Goal: Task Accomplishment & Management: Complete application form

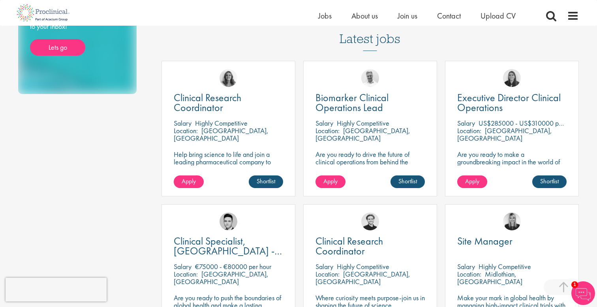
scroll to position [216, 0]
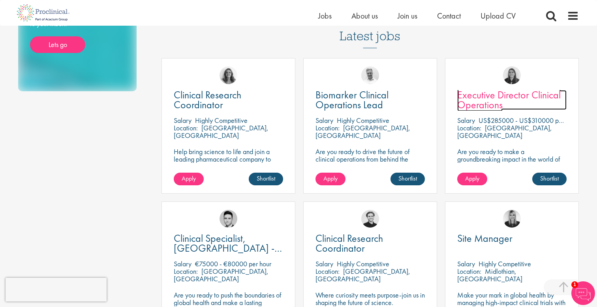
click at [481, 90] on span "Executive Director Clinical Operations" at bounding box center [508, 99] width 103 height 23
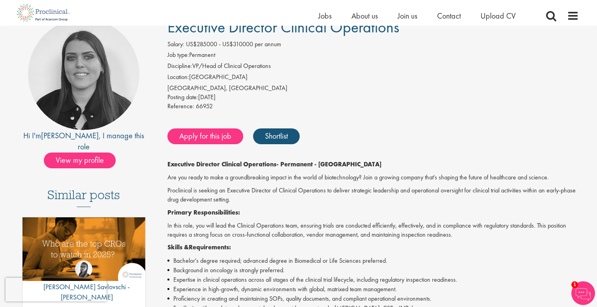
scroll to position [66, 0]
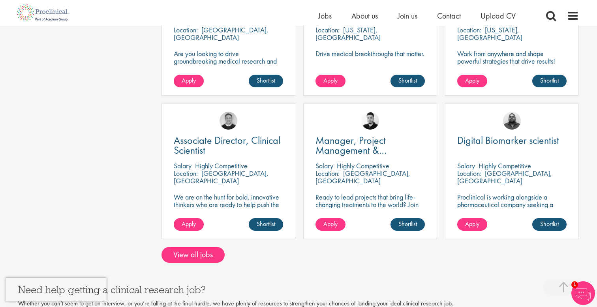
scroll to position [602, 0]
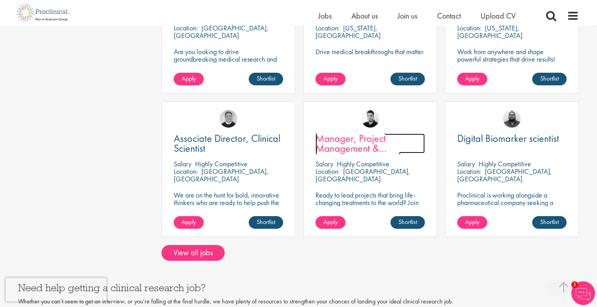
click at [359, 139] on span "Manager, Project Management & Operational Delivery" at bounding box center [357, 147] width 85 height 33
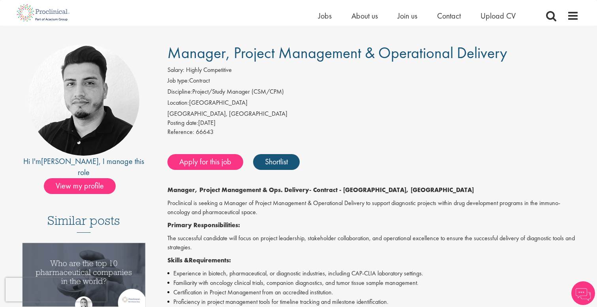
scroll to position [47, 0]
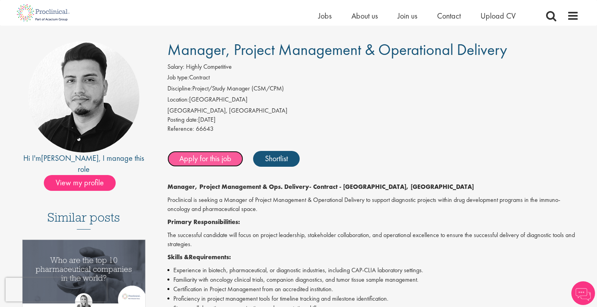
click at [203, 161] on link "Apply for this job" at bounding box center [205, 159] width 76 height 16
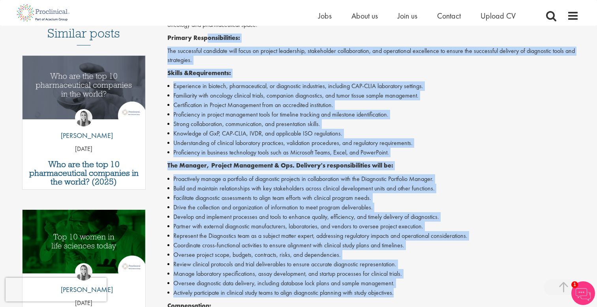
scroll to position [226, 0]
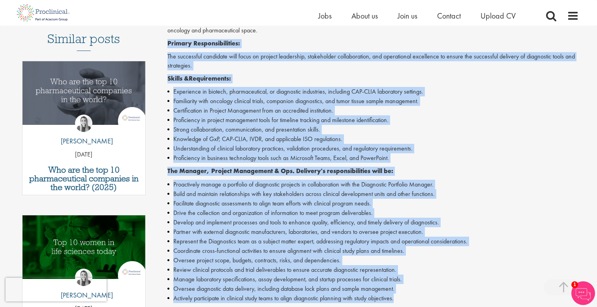
drag, startPoint x: 398, startPoint y: 181, endPoint x: 162, endPoint y: 45, distance: 272.4
click at [162, 45] on div "Manager, Project Management & Operational Delivery Salary: Highly Competitive J…" at bounding box center [371, 185] width 430 height 645
copy div "Primary Responsibilities: The successful candidate will focus on project leader…"
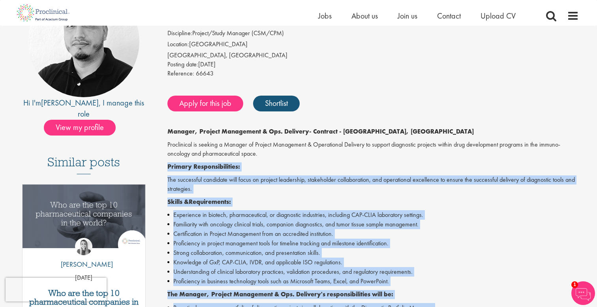
scroll to position [105, 0]
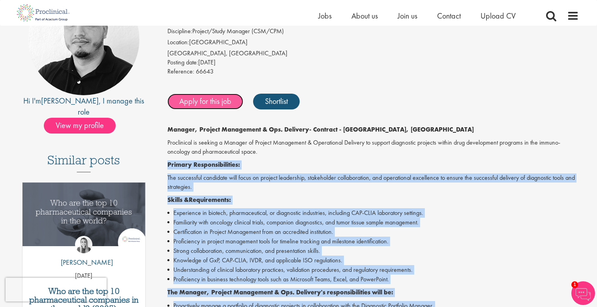
click at [195, 106] on link "Apply for this job" at bounding box center [205, 102] width 76 height 16
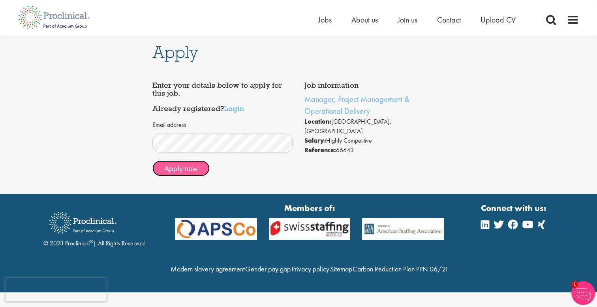
click at [186, 175] on button "Apply now" at bounding box center [180, 168] width 57 height 16
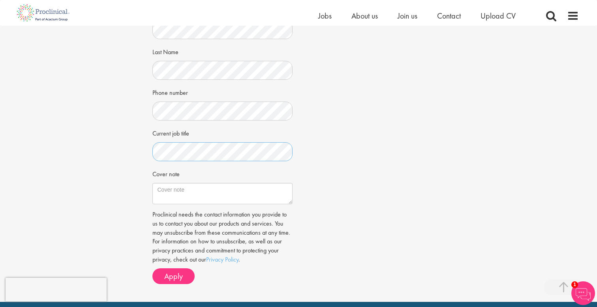
scroll to position [158, 0]
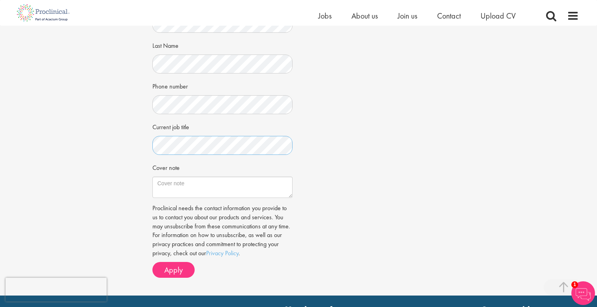
click at [74, 152] on div "Apply Job information Manager, Project Management & Operational Delivery Locati…" at bounding box center [298, 81] width 609 height 428
click at [139, 146] on div "Apply Job information Manager, Project Management & Operational Delivery Locati…" at bounding box center [298, 81] width 609 height 428
click at [164, 187] on textarea "Cover note" at bounding box center [222, 186] width 141 height 21
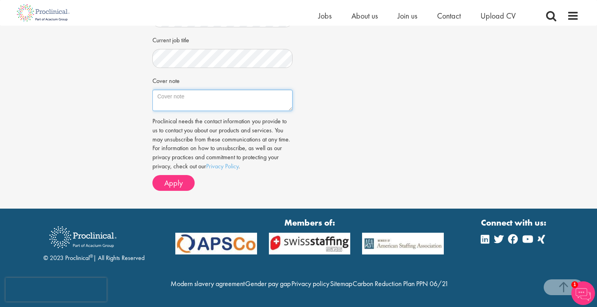
scroll to position [262, 0]
paste textarea "Primary Responsibilities: The successful candidate will focus on project leader…"
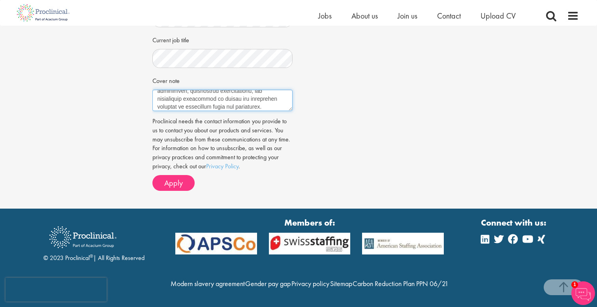
scroll to position [0, 0]
click at [157, 90] on textarea "Cover note" at bounding box center [222, 100] width 141 height 21
paste textarea "Your current need for a Senior Clinical Trial Manager with strong experience in…"
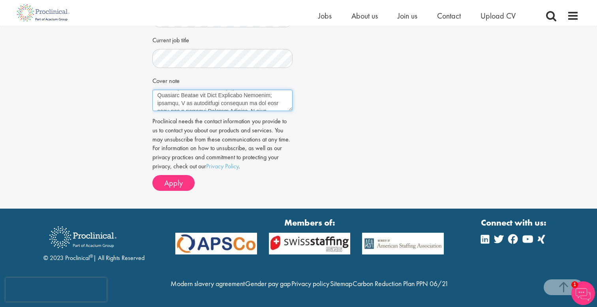
click at [231, 96] on textarea "Cover note" at bounding box center [222, 100] width 141 height 21
drag, startPoint x: 232, startPoint y: 96, endPoint x: 192, endPoint y: 97, distance: 39.9
click at [192, 97] on textarea "Cover note" at bounding box center [222, 100] width 141 height 21
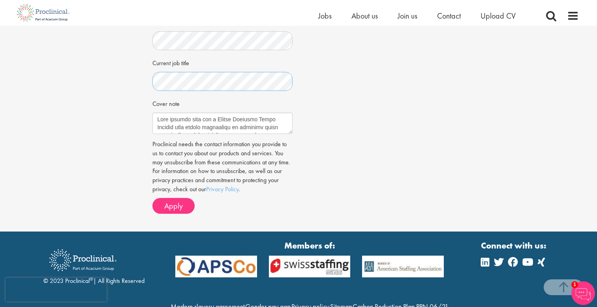
scroll to position [225, 0]
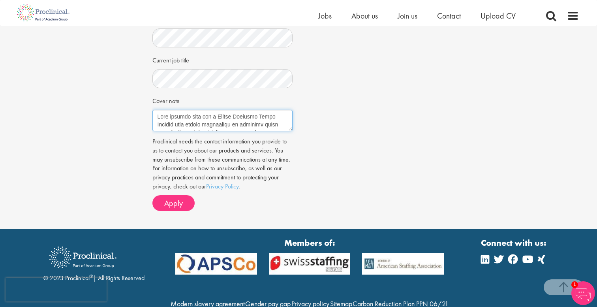
drag, startPoint x: 285, startPoint y: 116, endPoint x: 216, endPoint y: 117, distance: 69.5
click at [216, 117] on textarea "Cover note" at bounding box center [222, 120] width 141 height 21
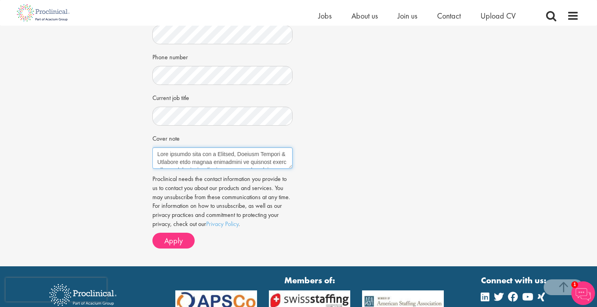
scroll to position [190, 0]
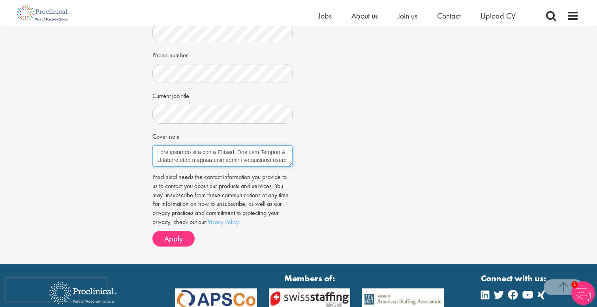
click at [280, 152] on textarea "Cover note" at bounding box center [222, 155] width 141 height 21
click at [197, 161] on textarea "Cover note" at bounding box center [222, 155] width 141 height 21
click at [158, 156] on textarea "Cover note" at bounding box center [222, 155] width 141 height 21
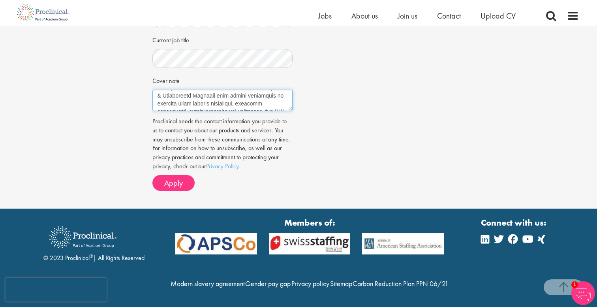
scroll to position [13, 0]
click at [191, 92] on textarea "Cover note" at bounding box center [222, 100] width 141 height 21
drag, startPoint x: 236, startPoint y: 93, endPoint x: 193, endPoint y: 90, distance: 43.9
click at [193, 90] on textarea "Cover note" at bounding box center [222, 100] width 141 height 21
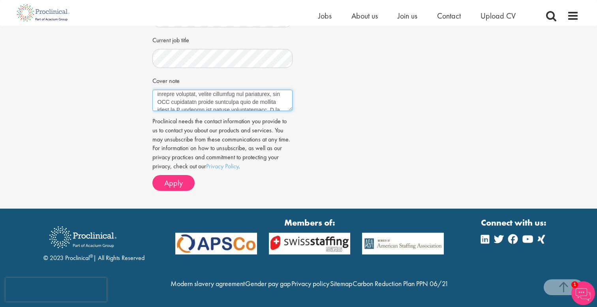
scroll to position [27, 0]
drag, startPoint x: 229, startPoint y: 94, endPoint x: 237, endPoint y: 86, distance: 11.7
click at [237, 90] on textarea "Cover note" at bounding box center [222, 100] width 141 height 21
click at [220, 94] on textarea "Cover note" at bounding box center [222, 100] width 141 height 21
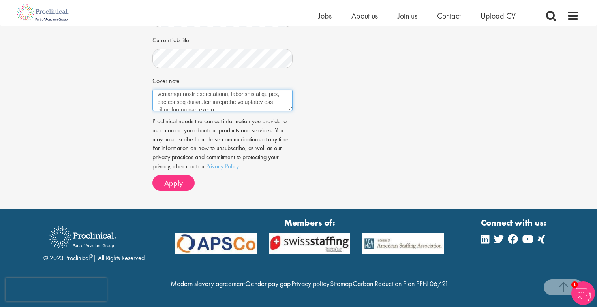
scroll to position [181, 0]
click at [248, 90] on textarea "Cover note" at bounding box center [222, 100] width 141 height 21
click at [195, 90] on textarea "Cover note" at bounding box center [222, 100] width 141 height 21
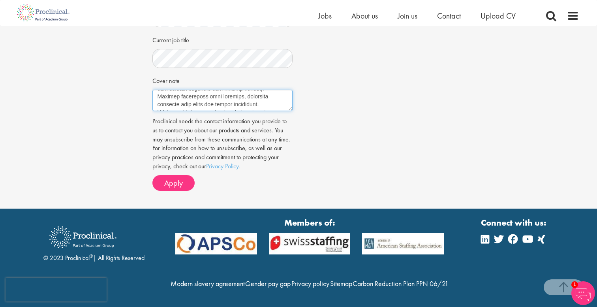
drag, startPoint x: 158, startPoint y: 88, endPoint x: 259, endPoint y: 94, distance: 101.6
click at [259, 94] on textarea "Cover note" at bounding box center [222, 100] width 141 height 21
type textarea "Your current need for a Manager, Project Management & Operational Delivery with…"
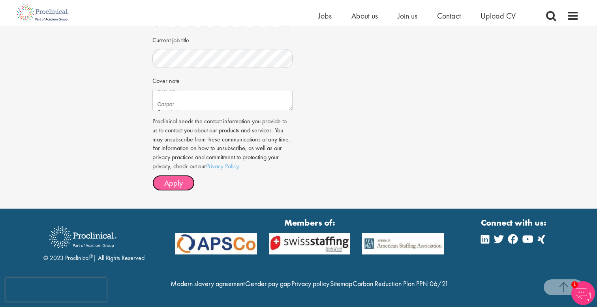
click at [173, 178] on span "Apply" at bounding box center [173, 183] width 19 height 10
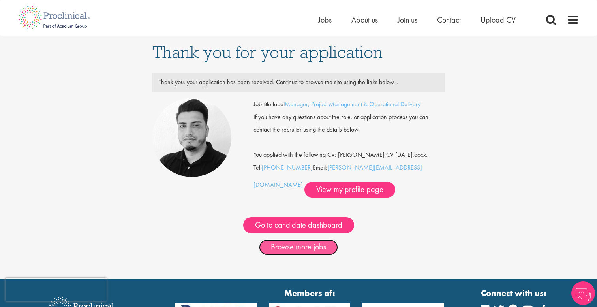
click at [313, 247] on link "Browse more jobs" at bounding box center [298, 247] width 79 height 16
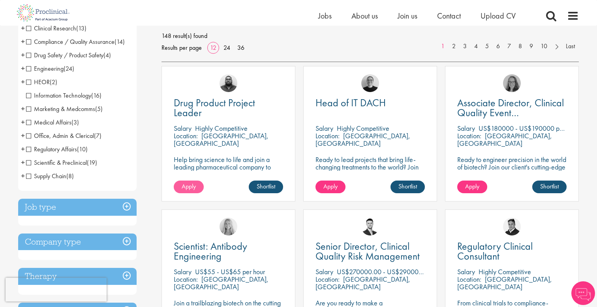
scroll to position [113, 0]
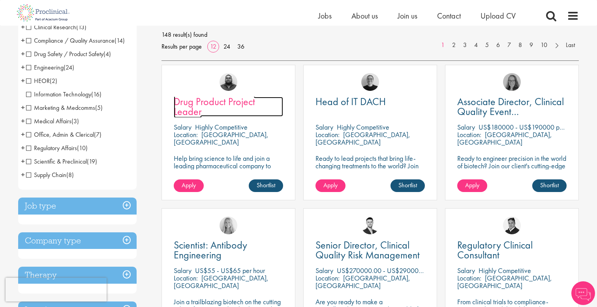
click at [191, 101] on span "Drug Product Project Leader" at bounding box center [214, 106] width 81 height 23
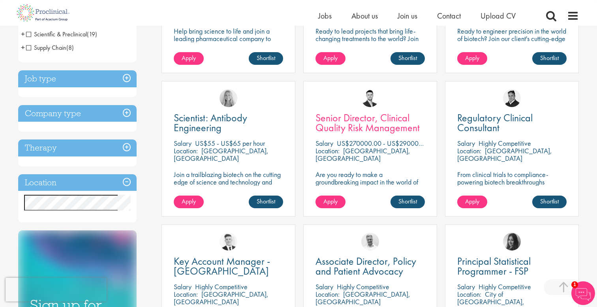
scroll to position [243, 0]
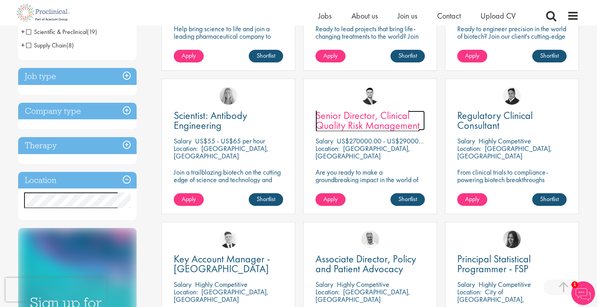
click at [338, 120] on span "Senior Director, Clinical Quality Risk Management" at bounding box center [367, 120] width 104 height 23
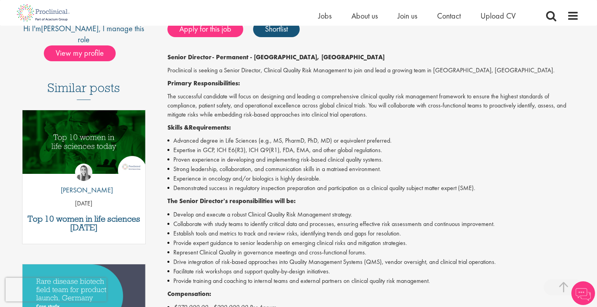
scroll to position [180, 0]
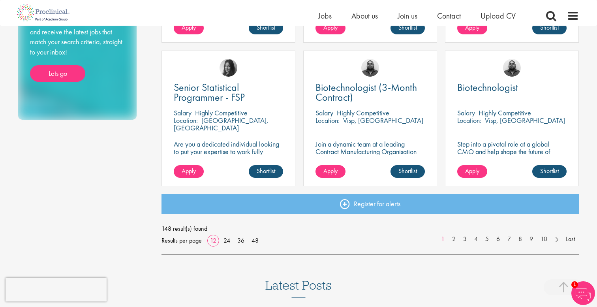
scroll to position [558, 0]
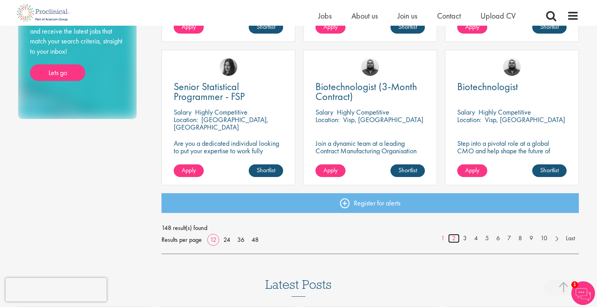
click at [451, 239] on link "2" at bounding box center [453, 238] width 11 height 9
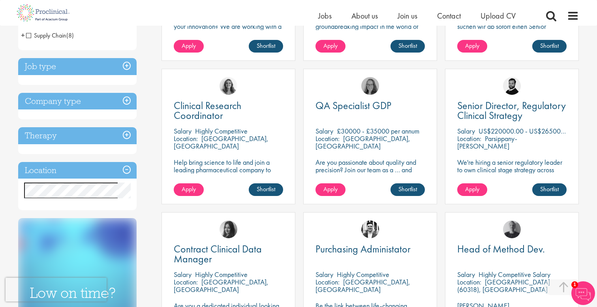
scroll to position [254, 0]
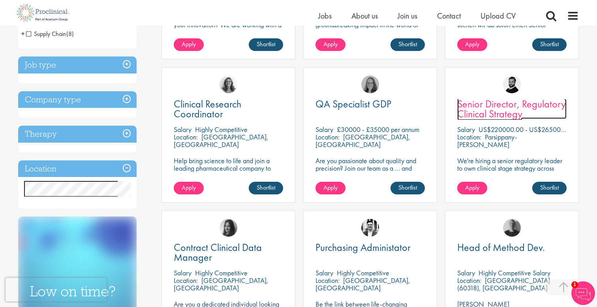
click at [498, 111] on span "Senior Director, Regulatory Clinical Strategy" at bounding box center [511, 108] width 109 height 23
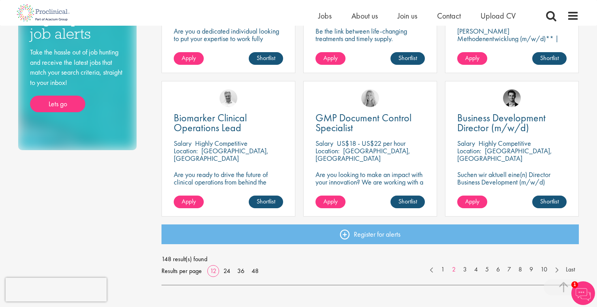
scroll to position [531, 0]
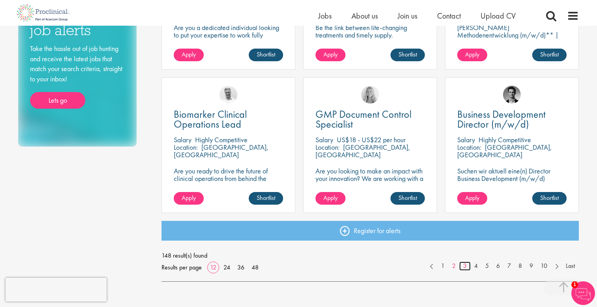
click at [464, 266] on link "3" at bounding box center [464, 265] width 11 height 9
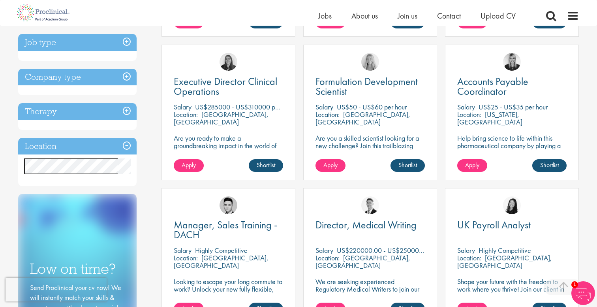
scroll to position [278, 0]
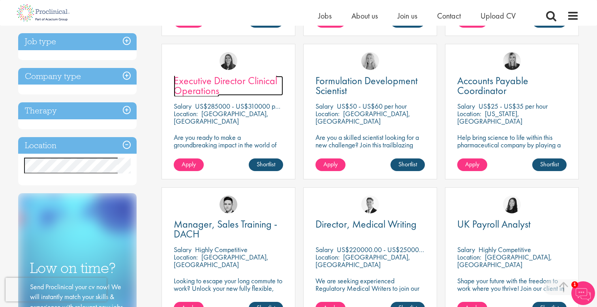
click at [204, 78] on span "Executive Director Clinical Operations" at bounding box center [225, 85] width 103 height 23
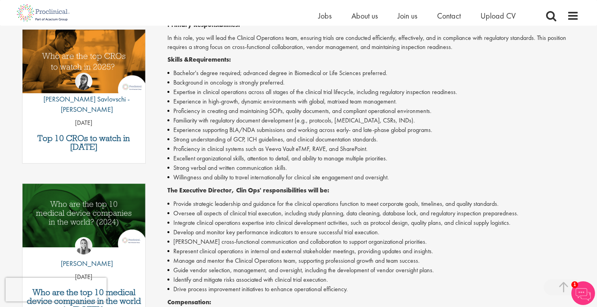
scroll to position [260, 0]
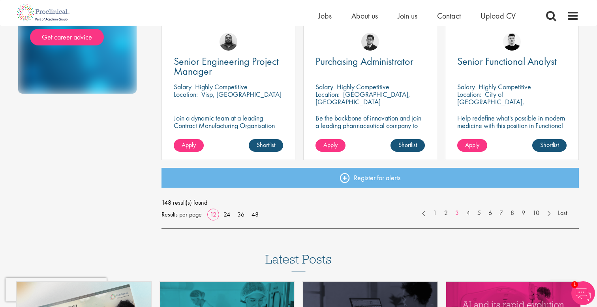
scroll to position [589, 0]
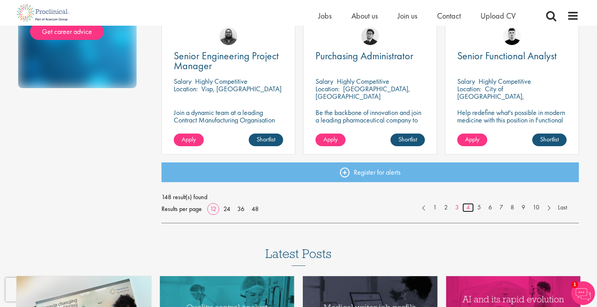
click at [465, 208] on link "4" at bounding box center [467, 207] width 11 height 9
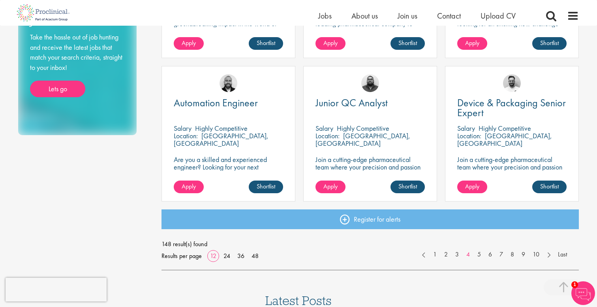
scroll to position [542, 0]
click at [475, 254] on link "5" at bounding box center [478, 254] width 11 height 9
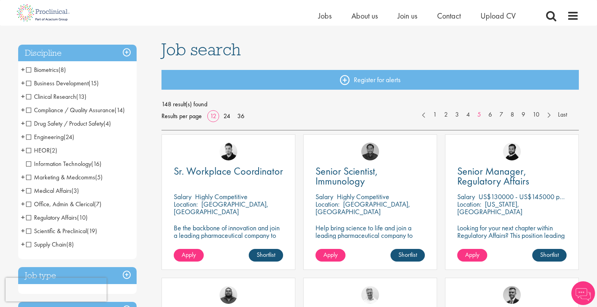
scroll to position [47, 0]
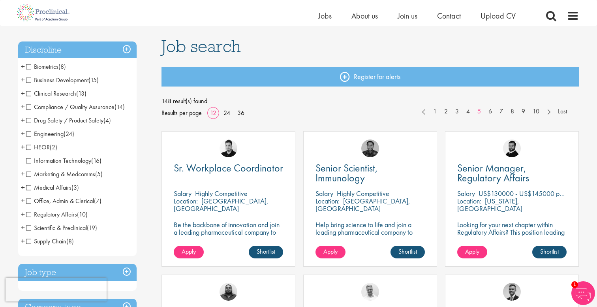
click at [27, 93] on span "Clinical Research" at bounding box center [51, 93] width 50 height 8
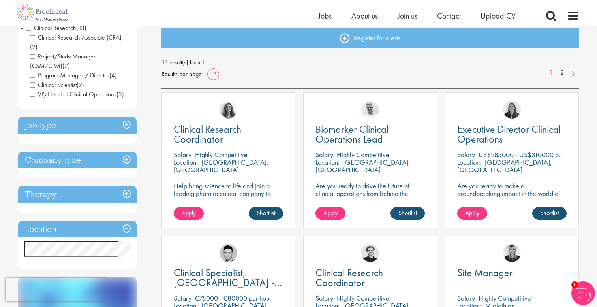
scroll to position [86, 0]
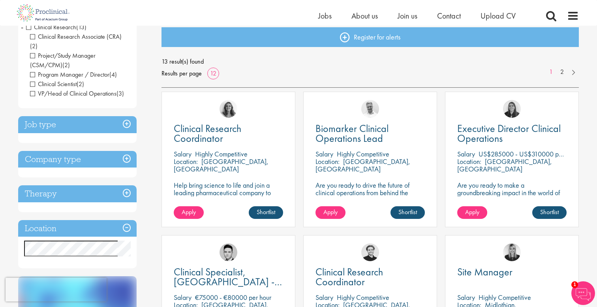
click at [115, 116] on h3 "Job type" at bounding box center [77, 124] width 118 height 17
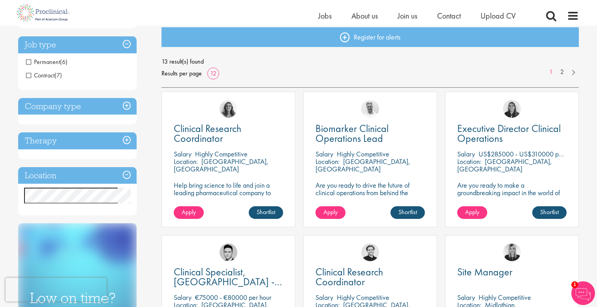
click at [106, 169] on h3 "Location" at bounding box center [77, 175] width 118 height 17
click at [100, 179] on h3 "Location" at bounding box center [77, 175] width 118 height 17
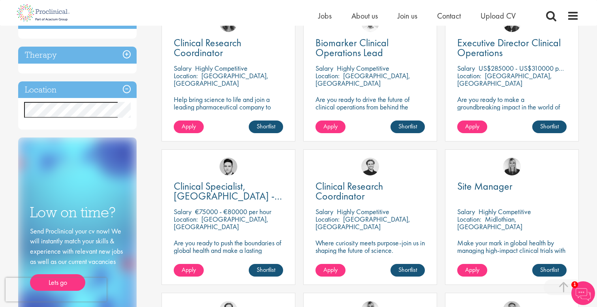
scroll to position [0, 0]
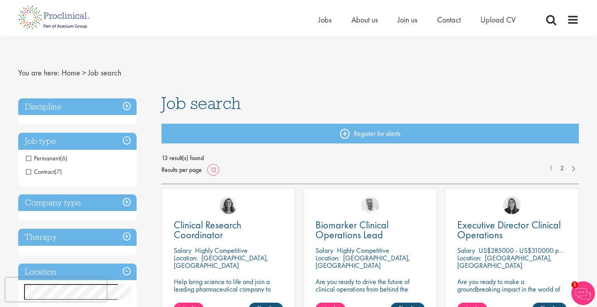
click at [131, 107] on h3 "Discipline" at bounding box center [77, 106] width 118 height 17
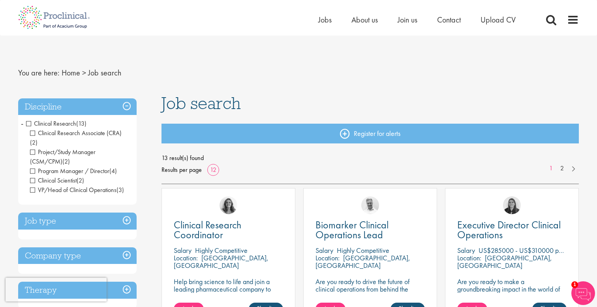
click at [30, 124] on span "Clinical Research" at bounding box center [51, 123] width 50 height 8
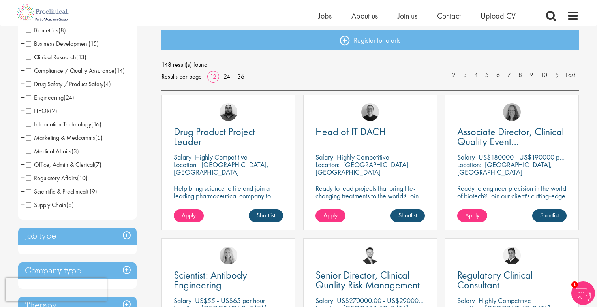
scroll to position [84, 0]
click at [30, 163] on span "Office, Admin & Clerical" at bounding box center [60, 164] width 68 height 8
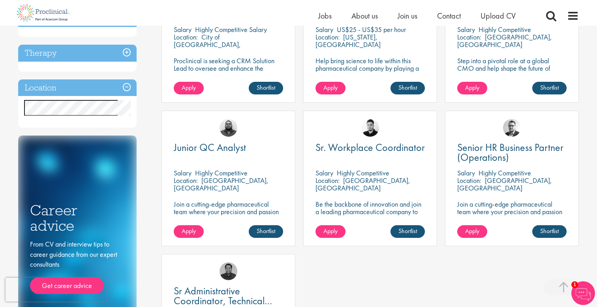
scroll to position [208, 0]
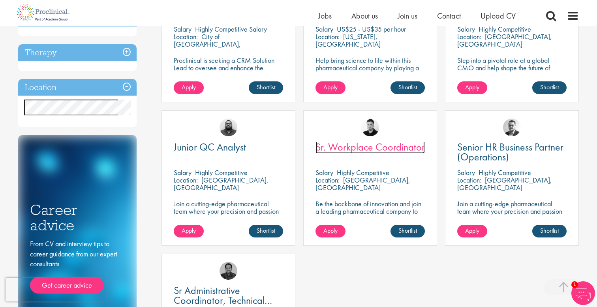
click at [340, 144] on span "Sr. Workplace Coordinator" at bounding box center [369, 146] width 109 height 13
